Goal: Browse casually: Explore the website without a specific task or goal

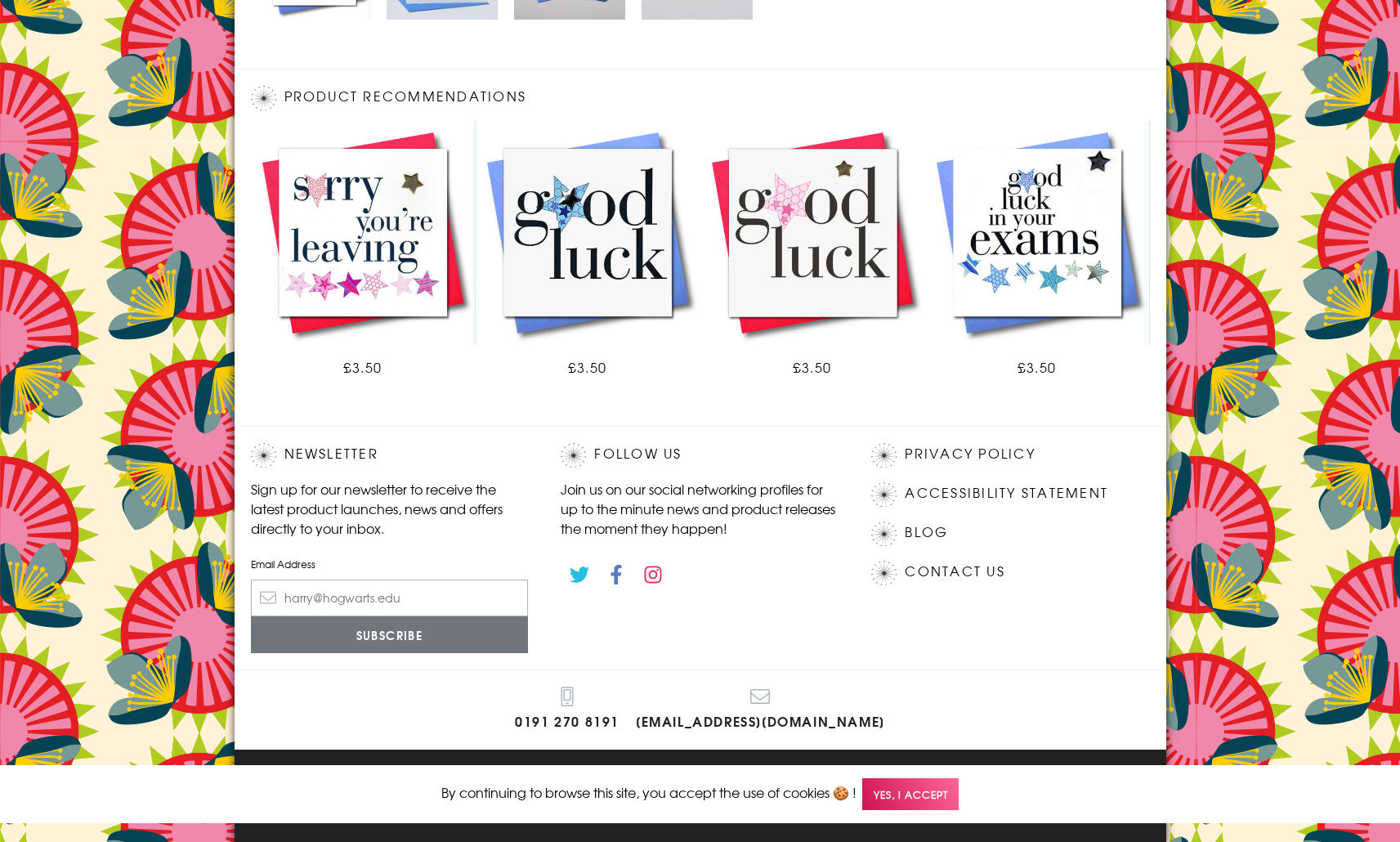
scroll to position [845, 0]
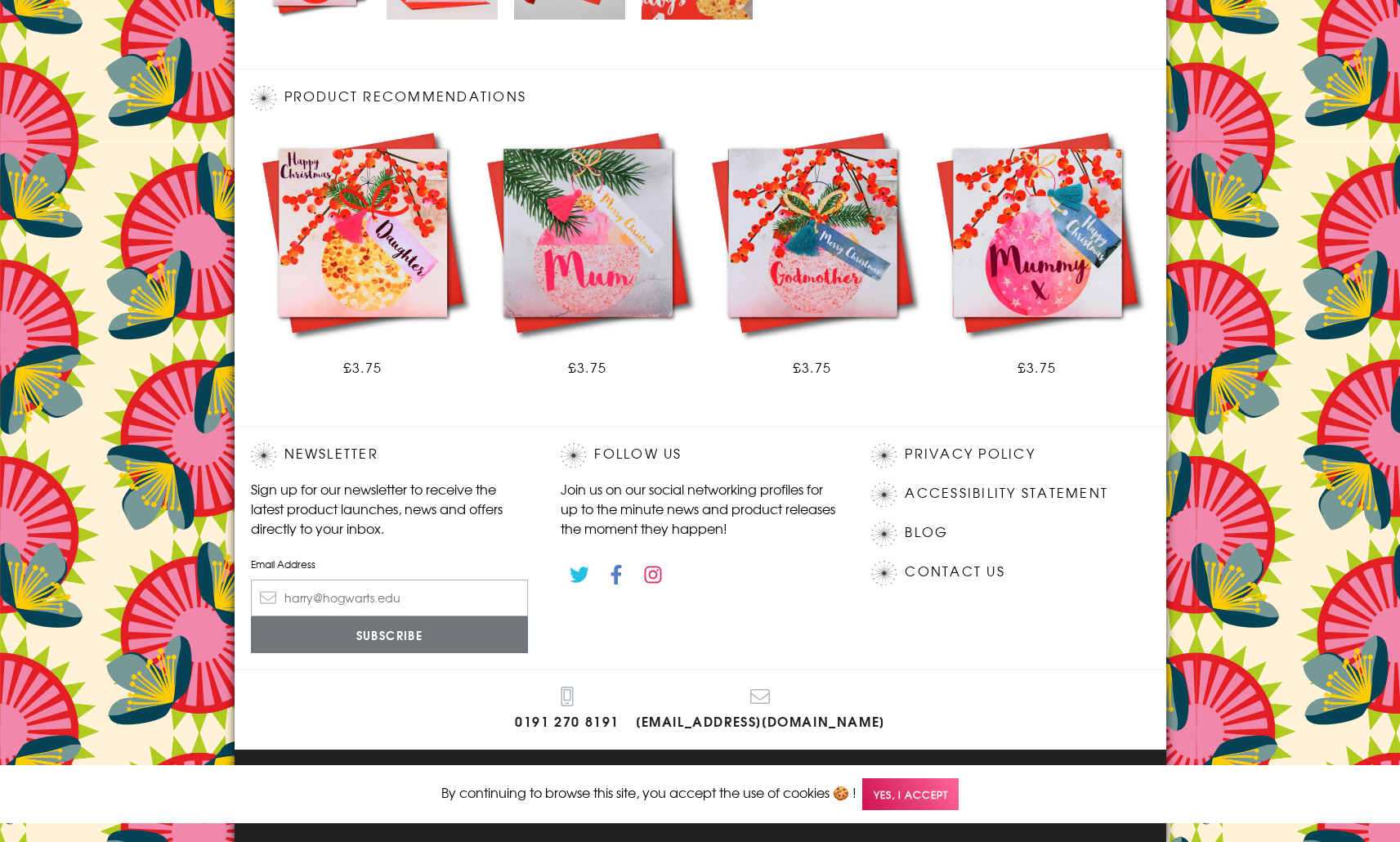
scroll to position [845, 0]
